Goal: Information Seeking & Learning: Learn about a topic

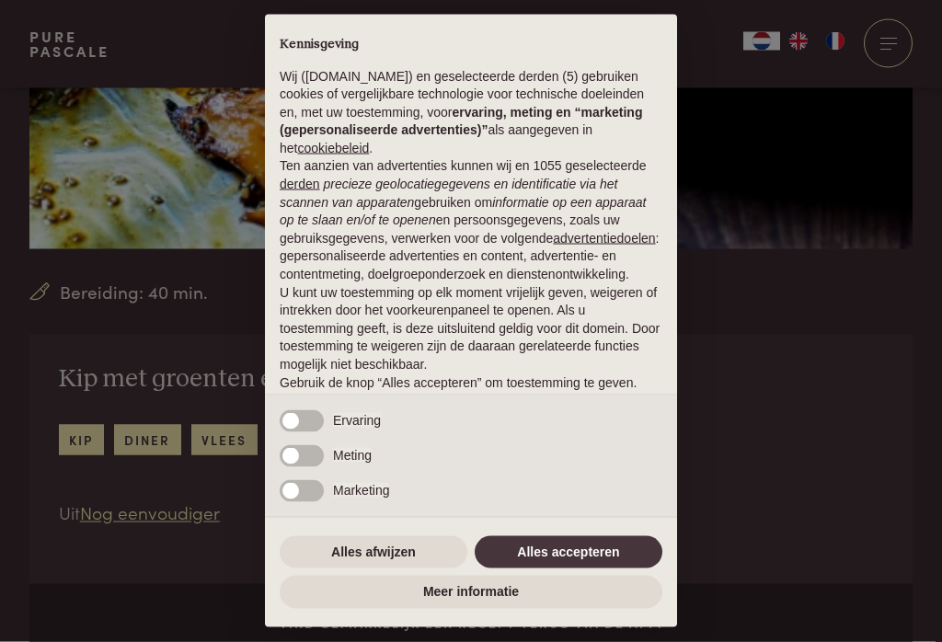
click at [361, 569] on button "Alles afwijzen" at bounding box center [374, 552] width 188 height 33
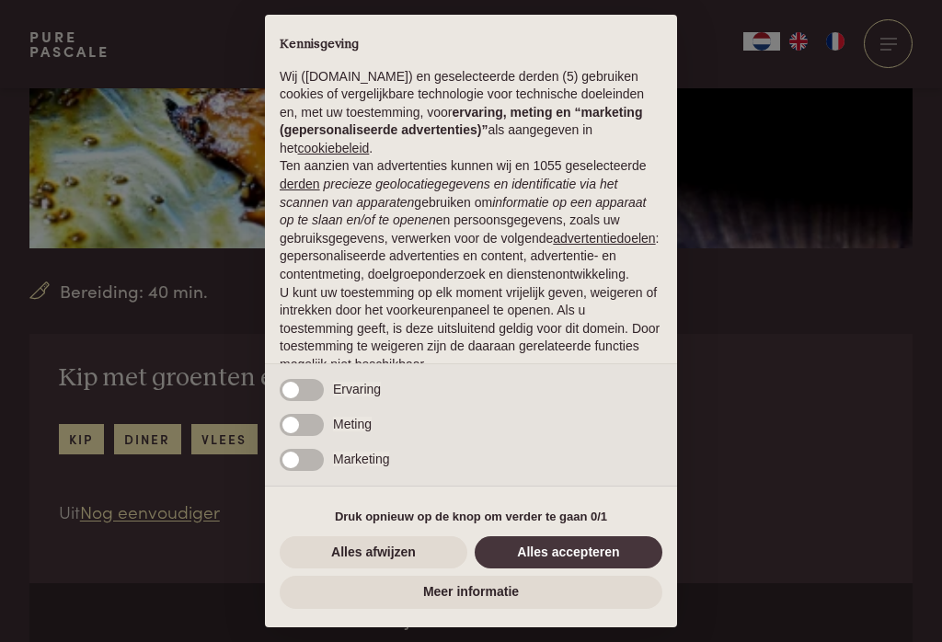
scroll to position [56, 0]
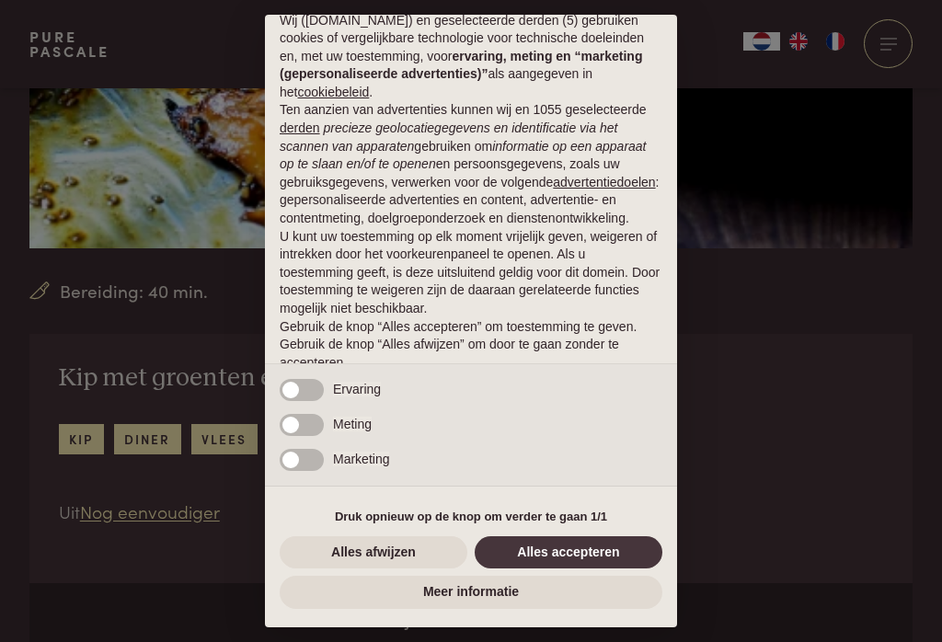
click at [363, 569] on button "Alles afwijzen" at bounding box center [374, 552] width 188 height 33
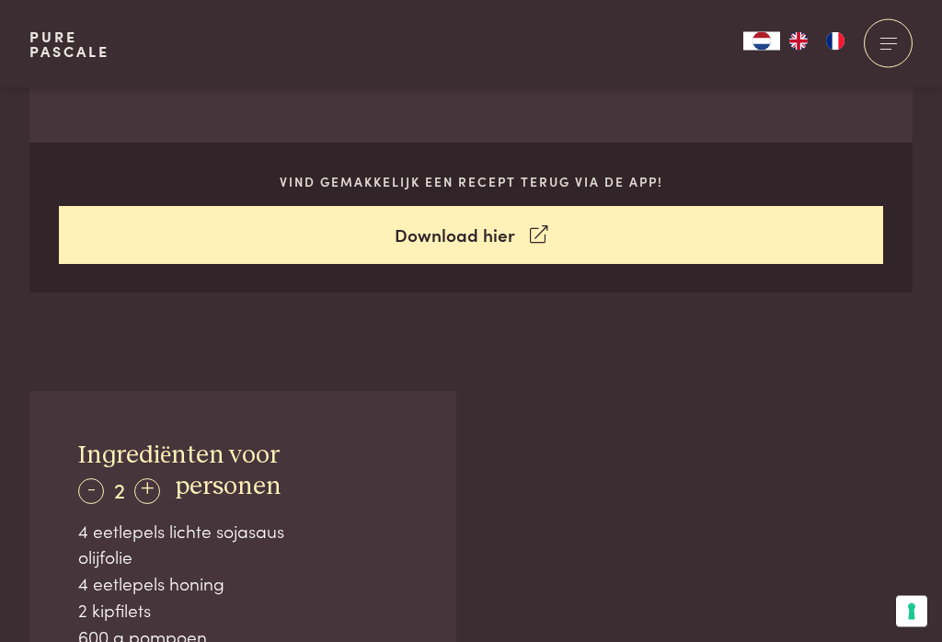
scroll to position [809, 0]
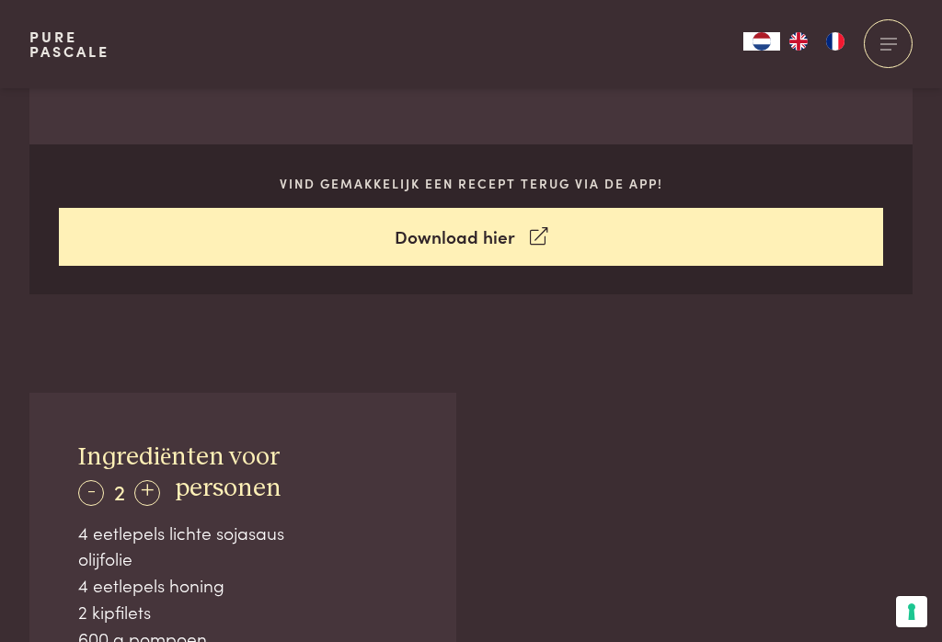
click at [149, 492] on div "+" at bounding box center [147, 493] width 26 height 26
click at [153, 500] on div "+" at bounding box center [147, 493] width 26 height 26
click at [146, 504] on div "+" at bounding box center [148, 493] width 26 height 26
click at [146, 495] on div "+" at bounding box center [148, 493] width 26 height 26
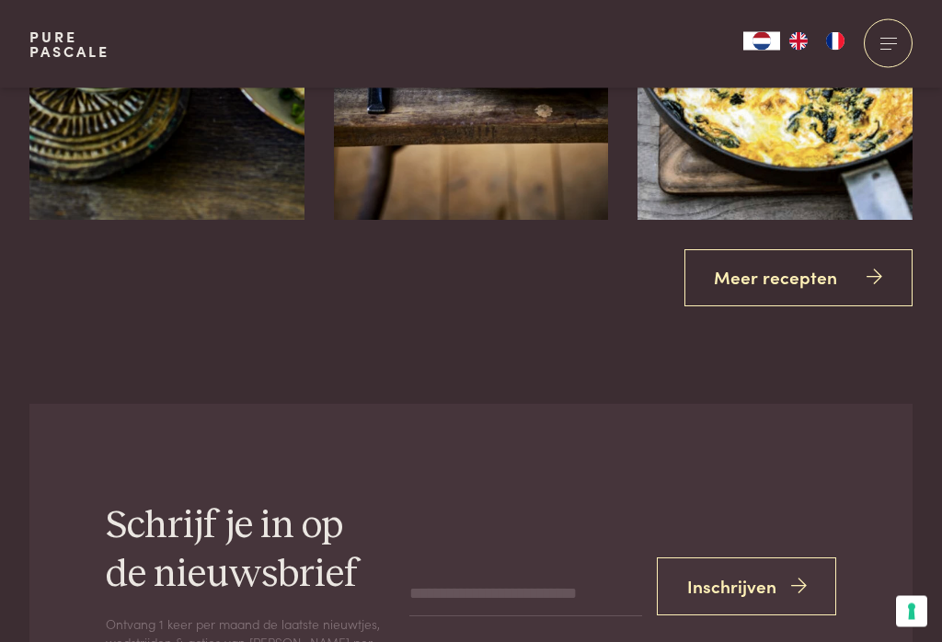
scroll to position [3347, 0]
click at [779, 280] on link "Meer recepten" at bounding box center [798, 278] width 229 height 58
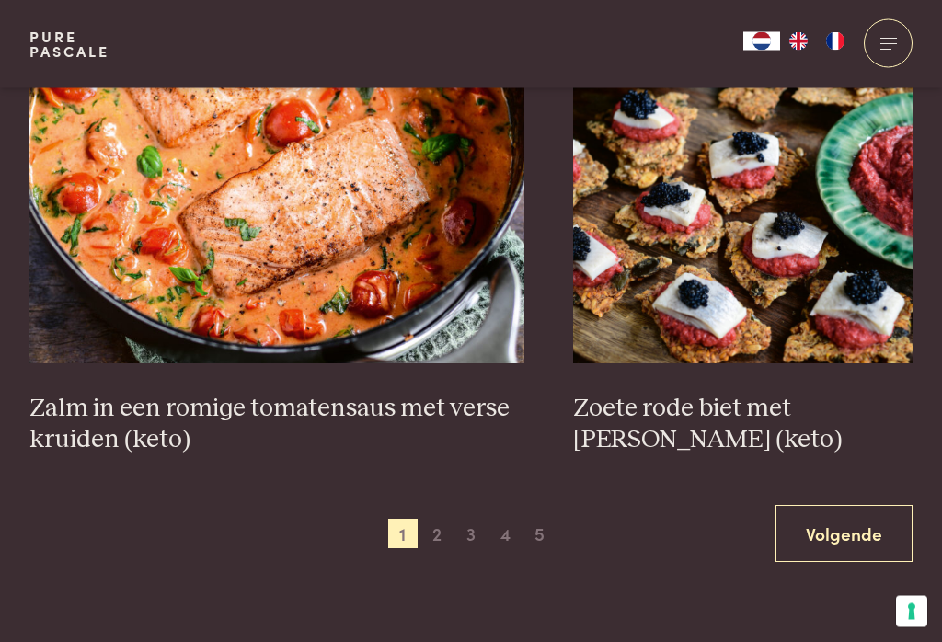
scroll to position [3384, 0]
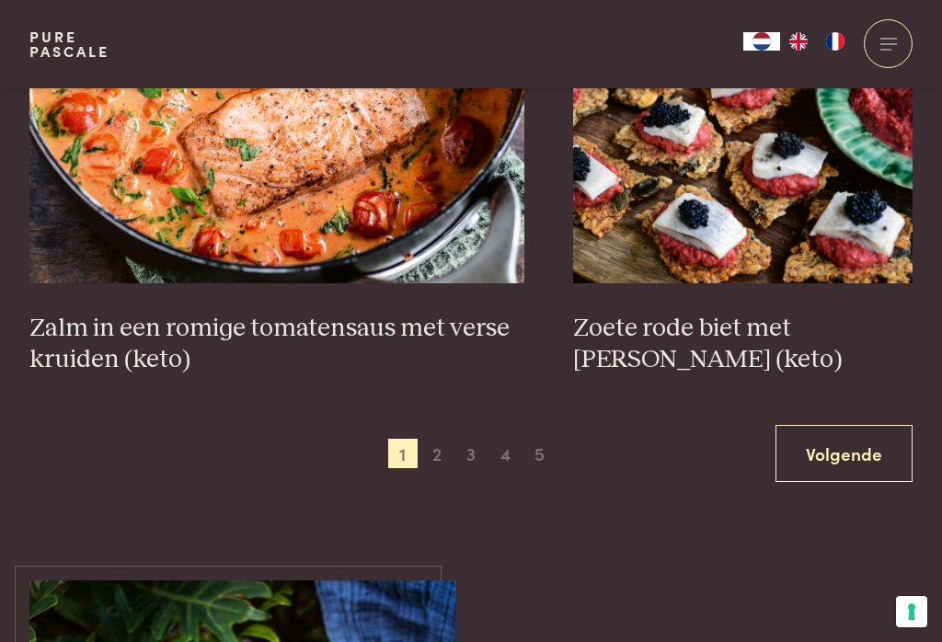
click at [437, 453] on span "2" at bounding box center [436, 453] width 29 height 29
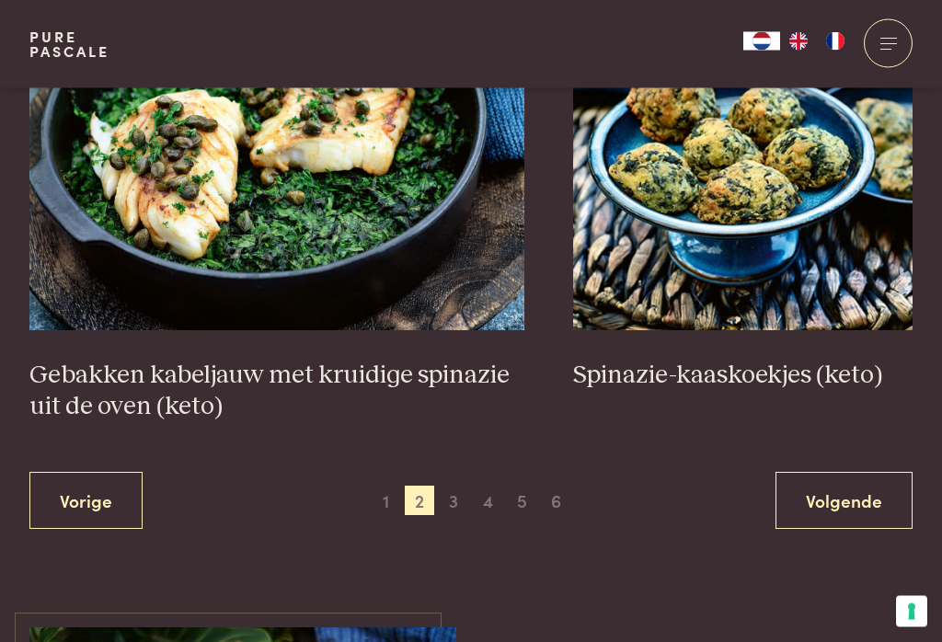
scroll to position [3356, 0]
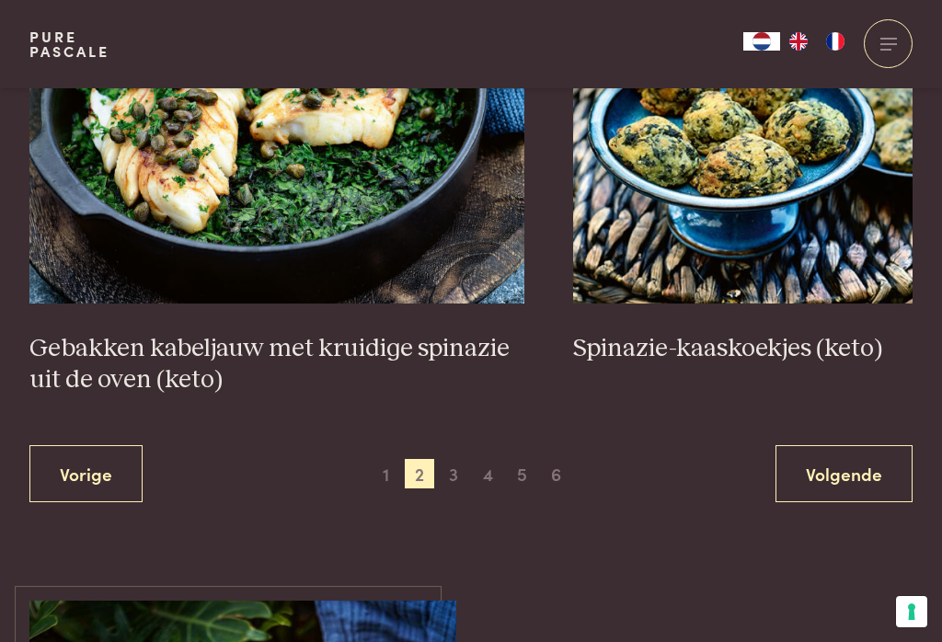
click at [454, 479] on span "3" at bounding box center [453, 473] width 29 height 29
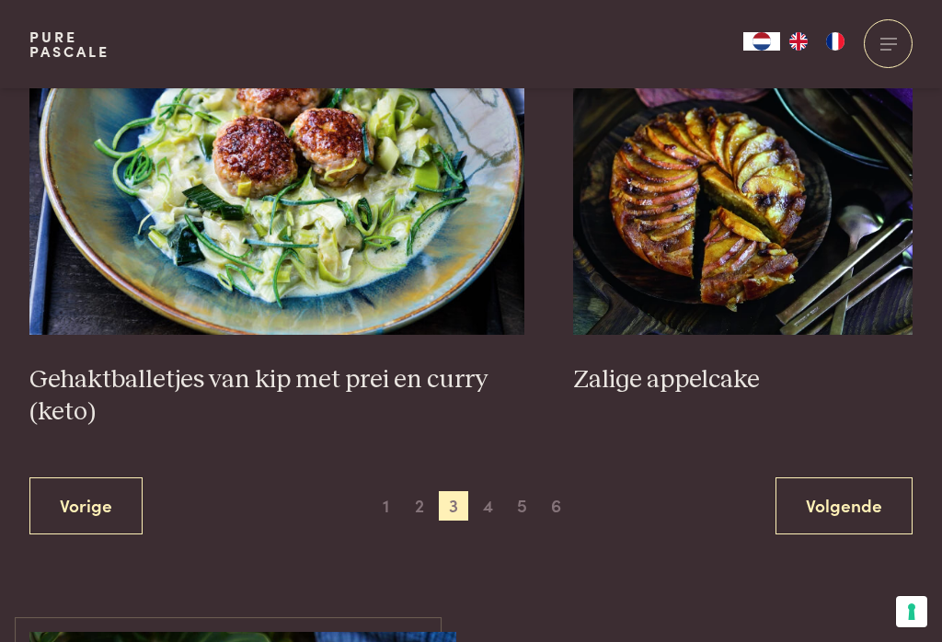
scroll to position [3481, 0]
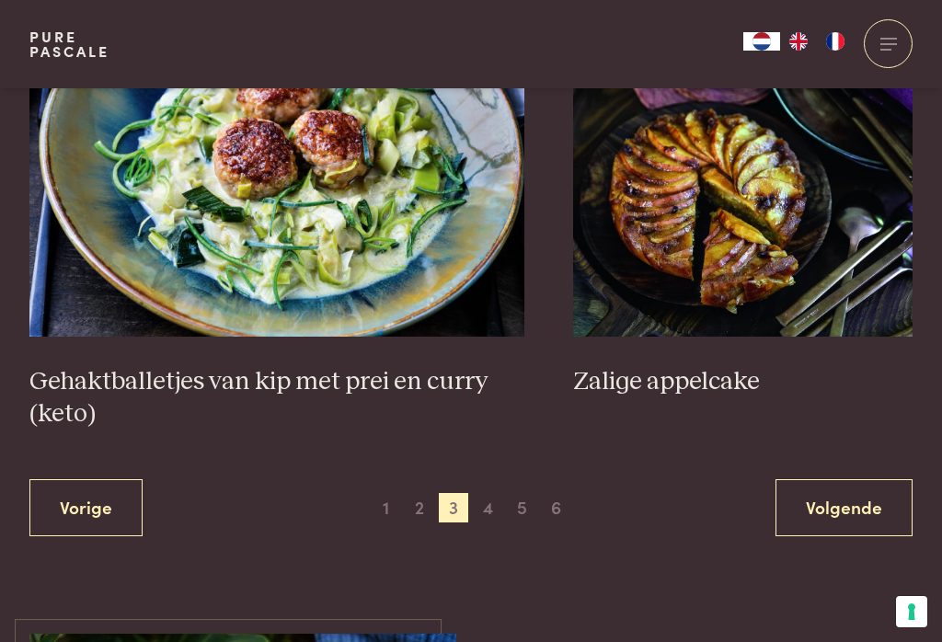
click at [491, 508] on span "4" at bounding box center [488, 507] width 29 height 29
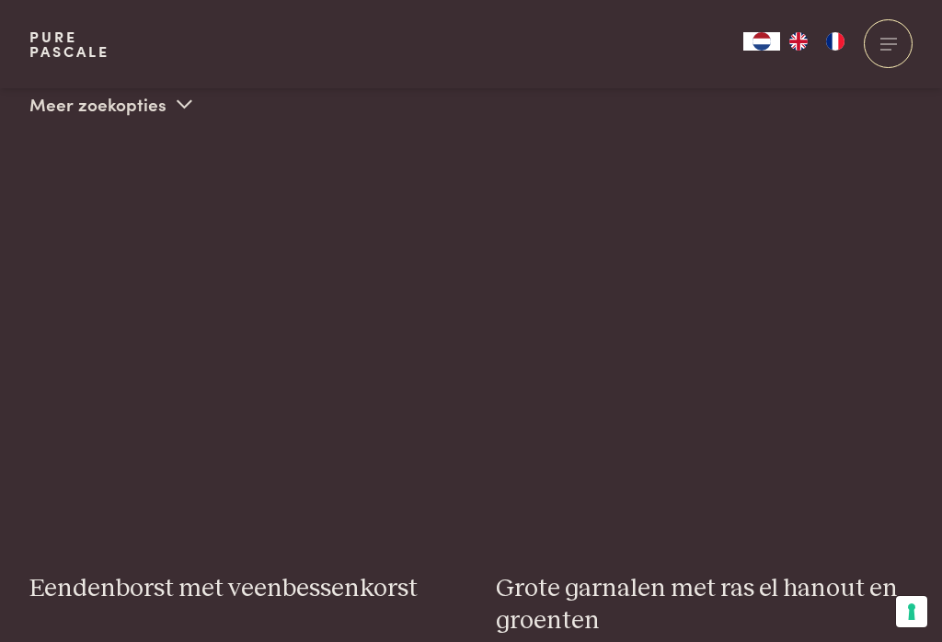
scroll to position [470, 0]
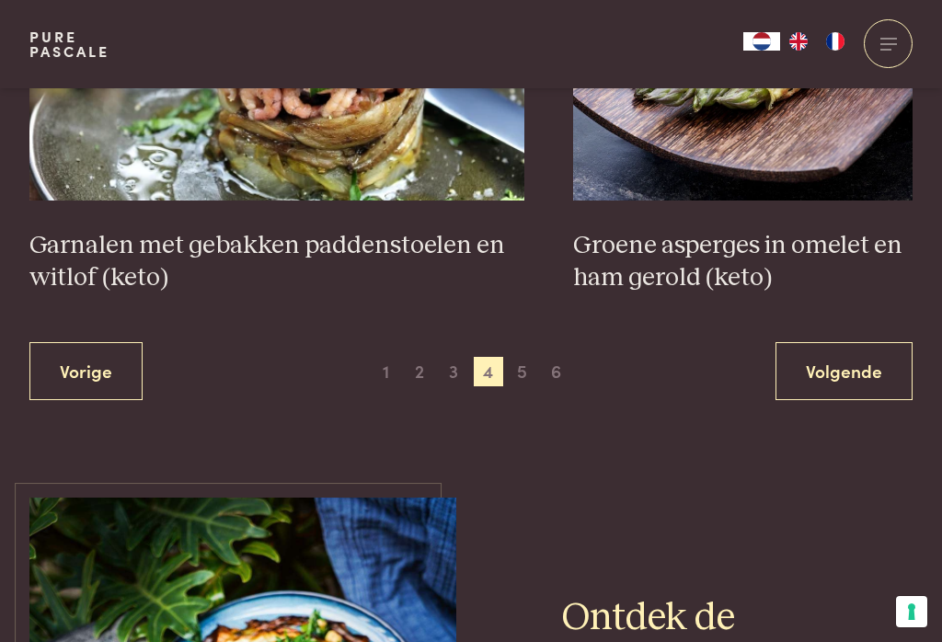
click at [521, 373] on span "5" at bounding box center [522, 371] width 29 height 29
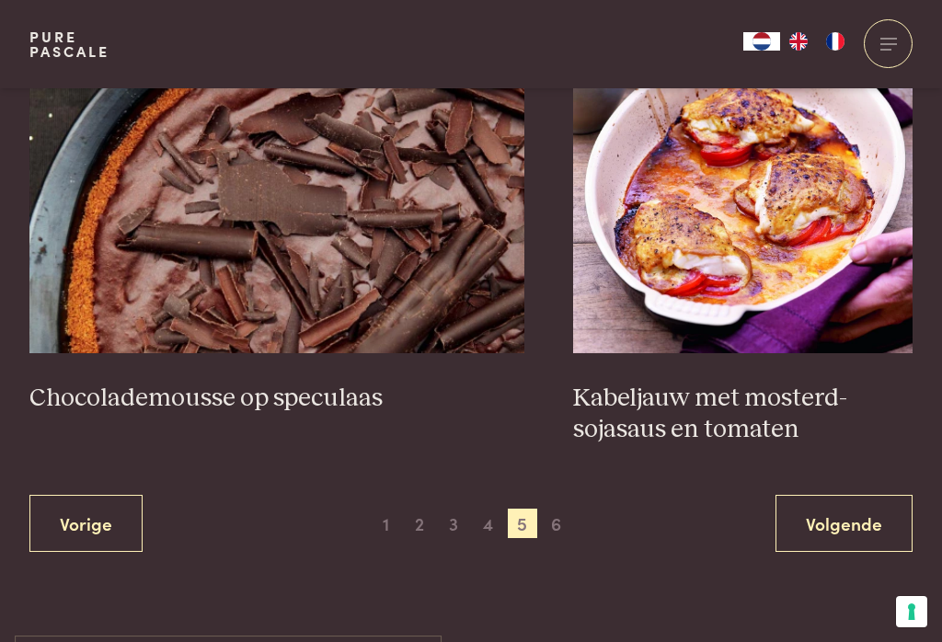
scroll to position [3407, 0]
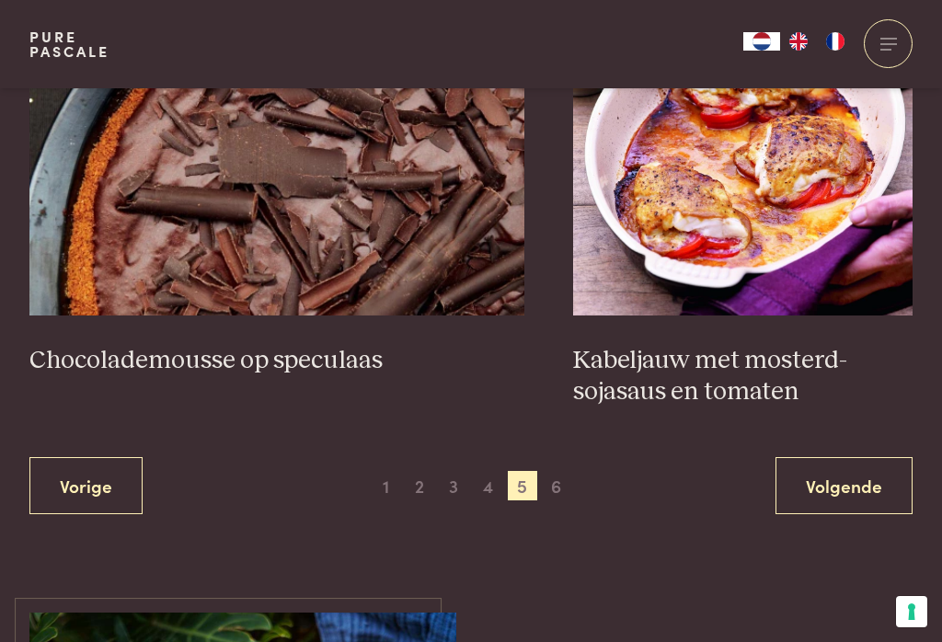
click at [548, 486] on span "6" at bounding box center [556, 485] width 29 height 29
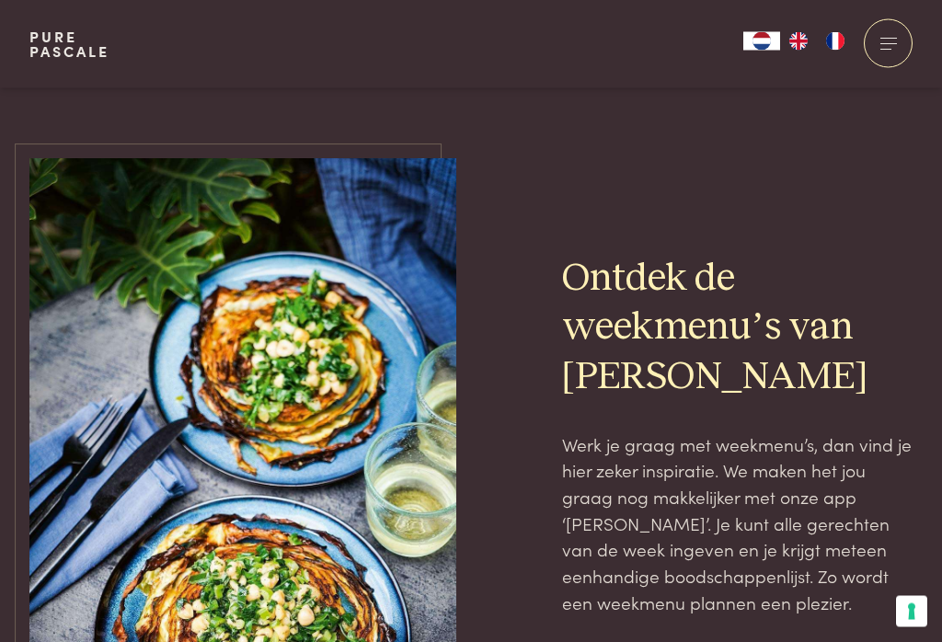
scroll to position [1337, 0]
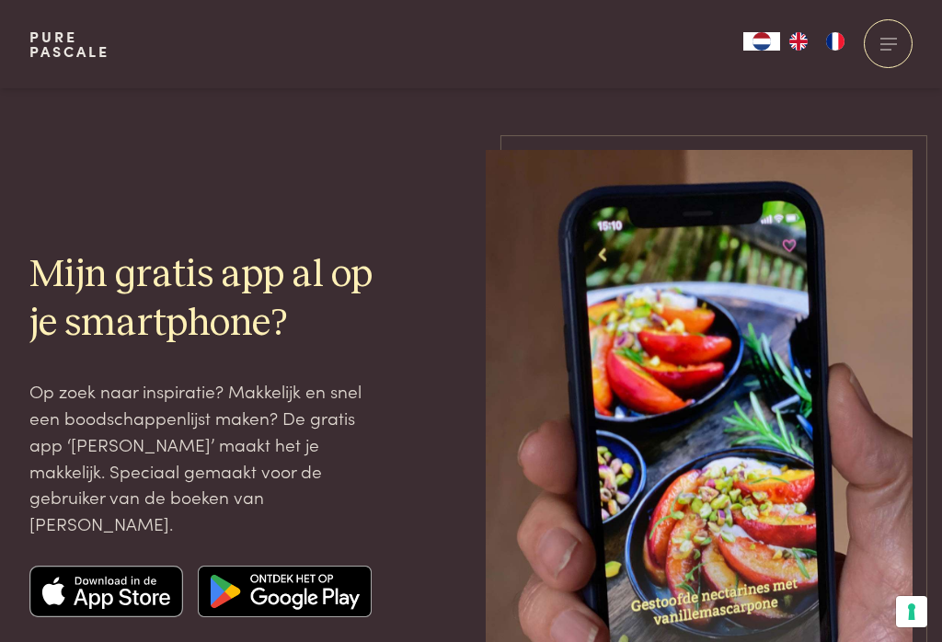
scroll to position [1926, 0]
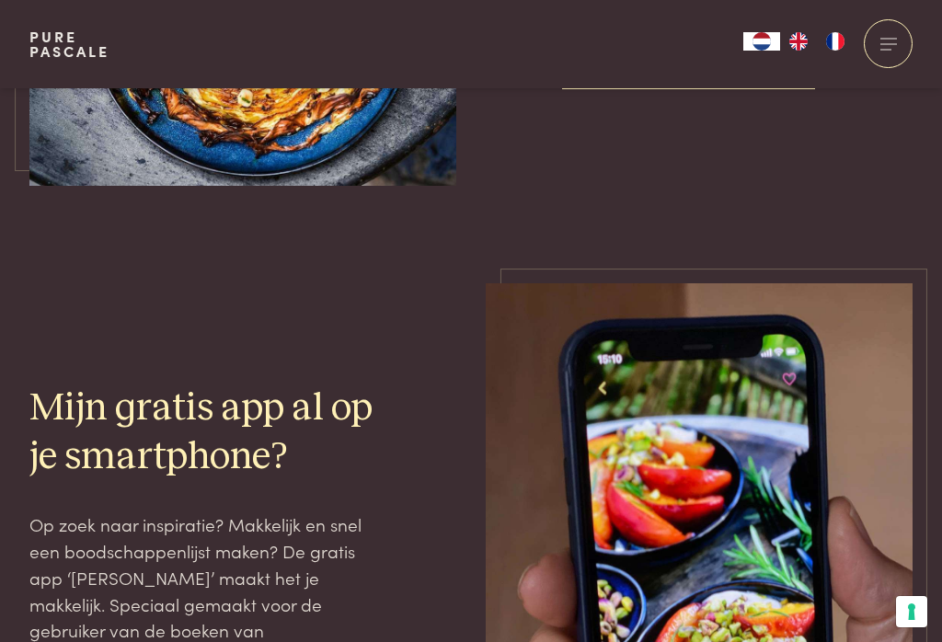
scroll to position [518, 0]
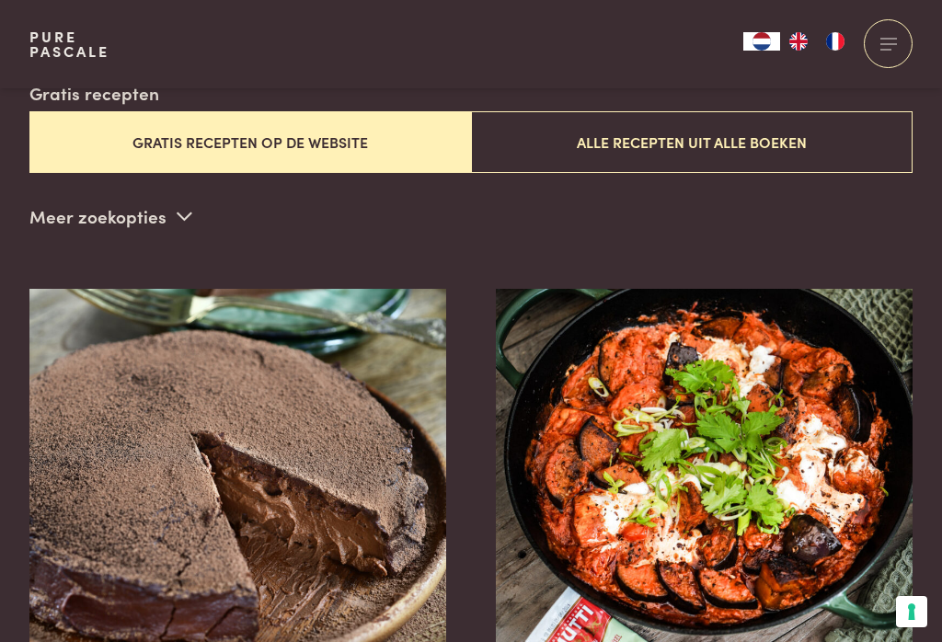
scroll to position [1755, 0]
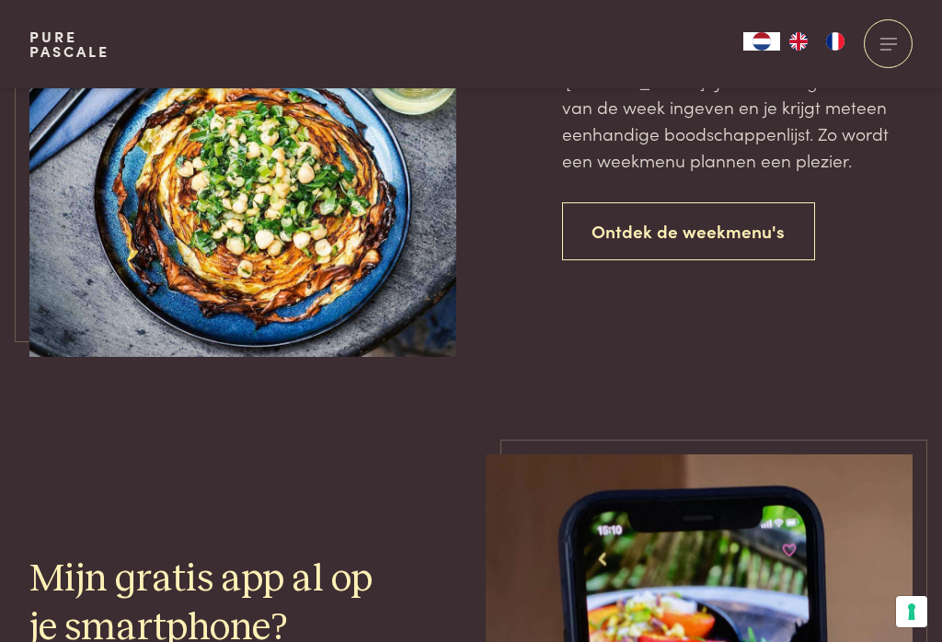
scroll to position [1529, 0]
